Goal: Task Accomplishment & Management: Use online tool/utility

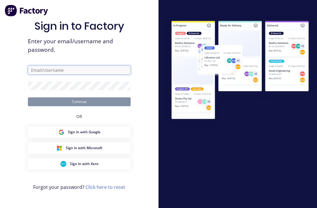
type input "[EMAIL_ADDRESS][DOMAIN_NAME]"
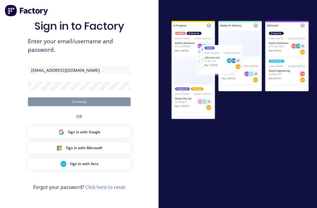
click at [79, 106] on button "Continue" at bounding box center [79, 101] width 103 height 9
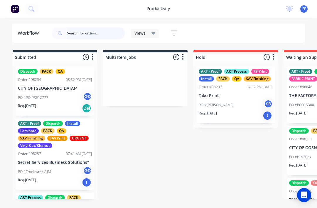
click at [84, 32] on input "text" at bounding box center [96, 33] width 58 height 12
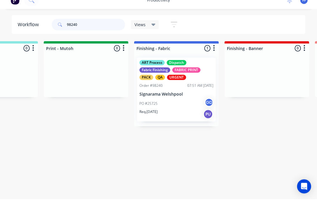
scroll to position [0, 964]
type input "98240"
click at [177, 69] on div "ART Process Dispatch Fabric Finishing FABRIC PRINT PACK QA URGENT" at bounding box center [176, 79] width 74 height 20
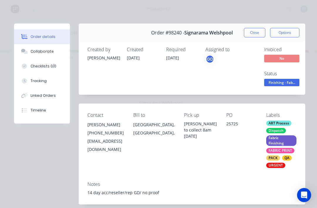
scroll to position [0, 0]
click at [252, 29] on button "Close" at bounding box center [254, 32] width 21 height 9
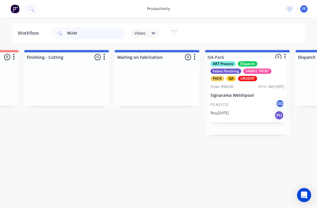
scroll to position [8, 1346]
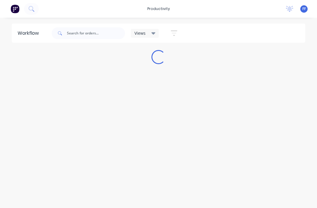
scroll to position [8, 0]
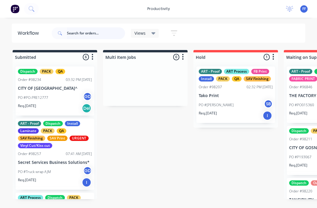
click at [74, 30] on input "text" at bounding box center [96, 33] width 58 height 12
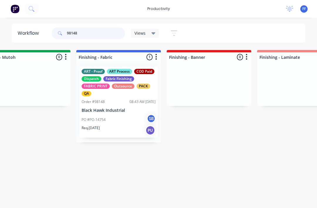
scroll to position [8, 1009]
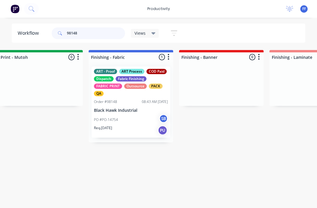
type input "98148"
click at [128, 69] on div "ART Process" at bounding box center [131, 71] width 25 height 5
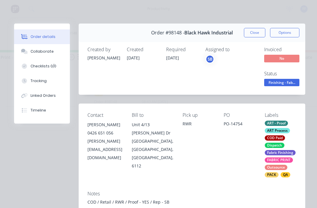
scroll to position [0, 0]
click at [249, 28] on button "Close" at bounding box center [254, 32] width 21 height 9
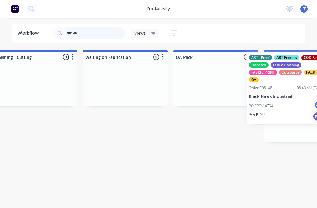
scroll to position [8, 1378]
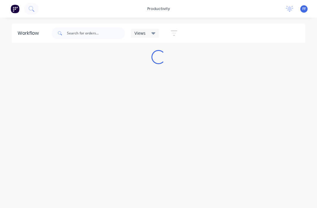
scroll to position [8, 0]
